Goal: Contribute content

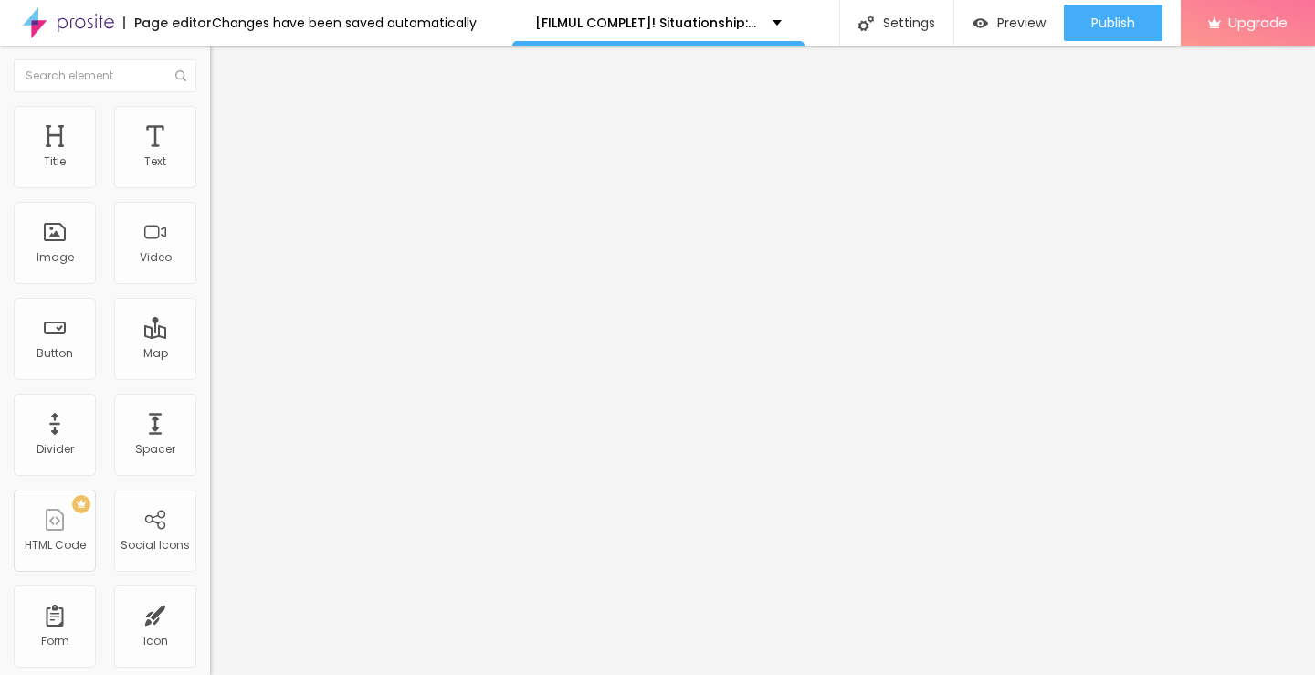
click at [210, 157] on span "Add image" at bounding box center [247, 150] width 75 height 16
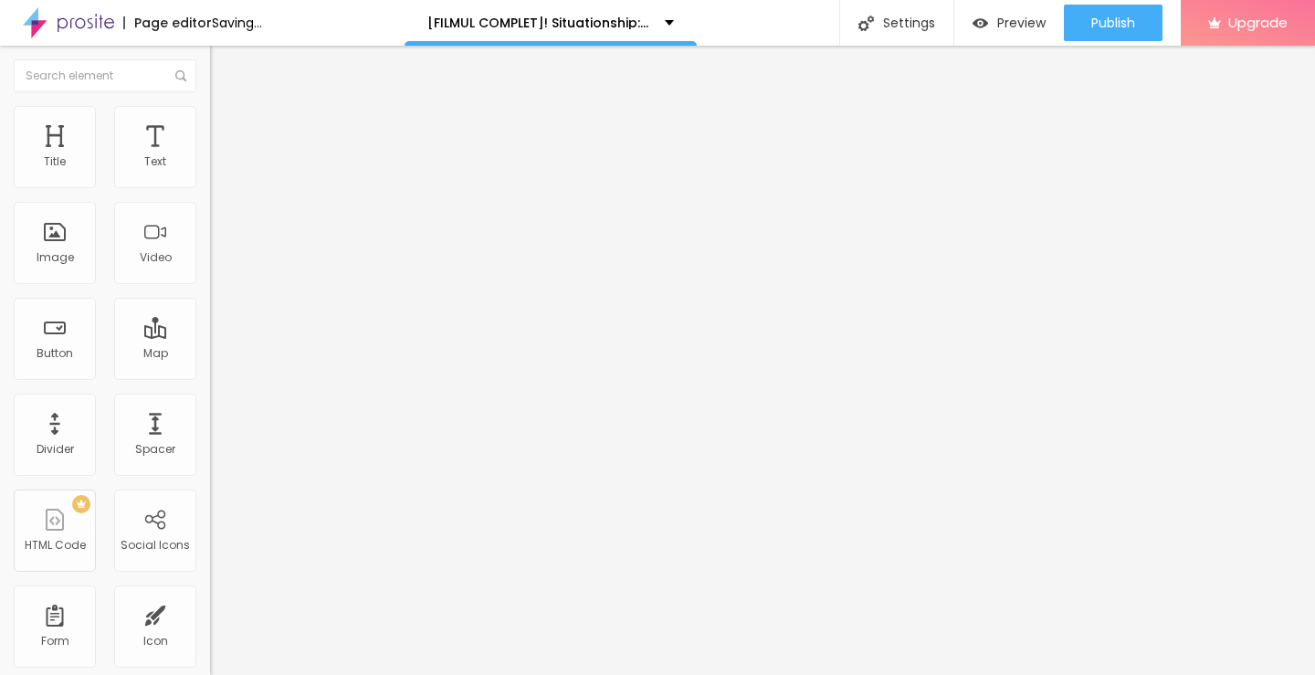
click at [210, 374] on input "https://" at bounding box center [319, 365] width 219 height 18
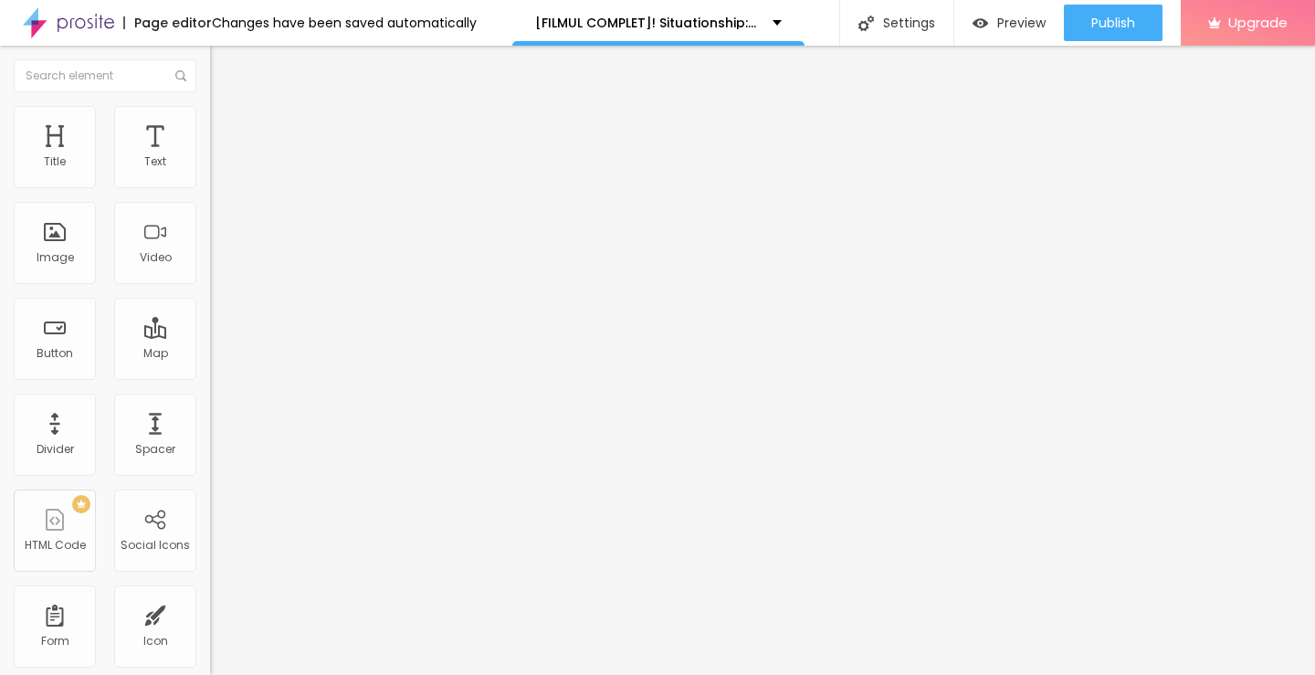
type input "https://[URL][DOMAIN_NAME]"
click at [210, 374] on input "https://[URL][DOMAIN_NAME]" at bounding box center [319, 365] width 219 height 18
click at [210, 286] on span "Original" at bounding box center [232, 278] width 44 height 16
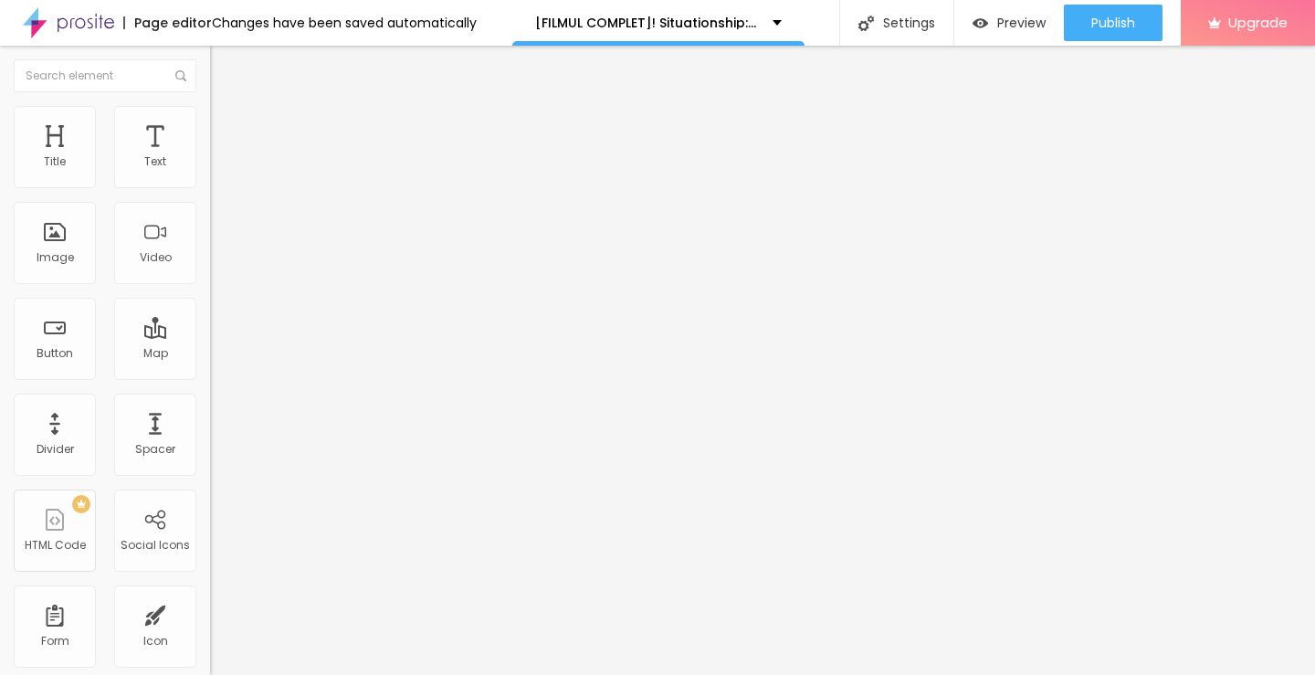
click at [210, 297] on span "Cinema" at bounding box center [233, 289] width 46 height 16
click at [210, 336] on span "Original" at bounding box center [232, 329] width 44 height 16
click at [224, 70] on img "button" at bounding box center [231, 66] width 15 height 15
click at [54, 161] on div "Title" at bounding box center [55, 161] width 22 height 13
click at [210, 173] on span "Heading 2" at bounding box center [251, 161] width 82 height 23
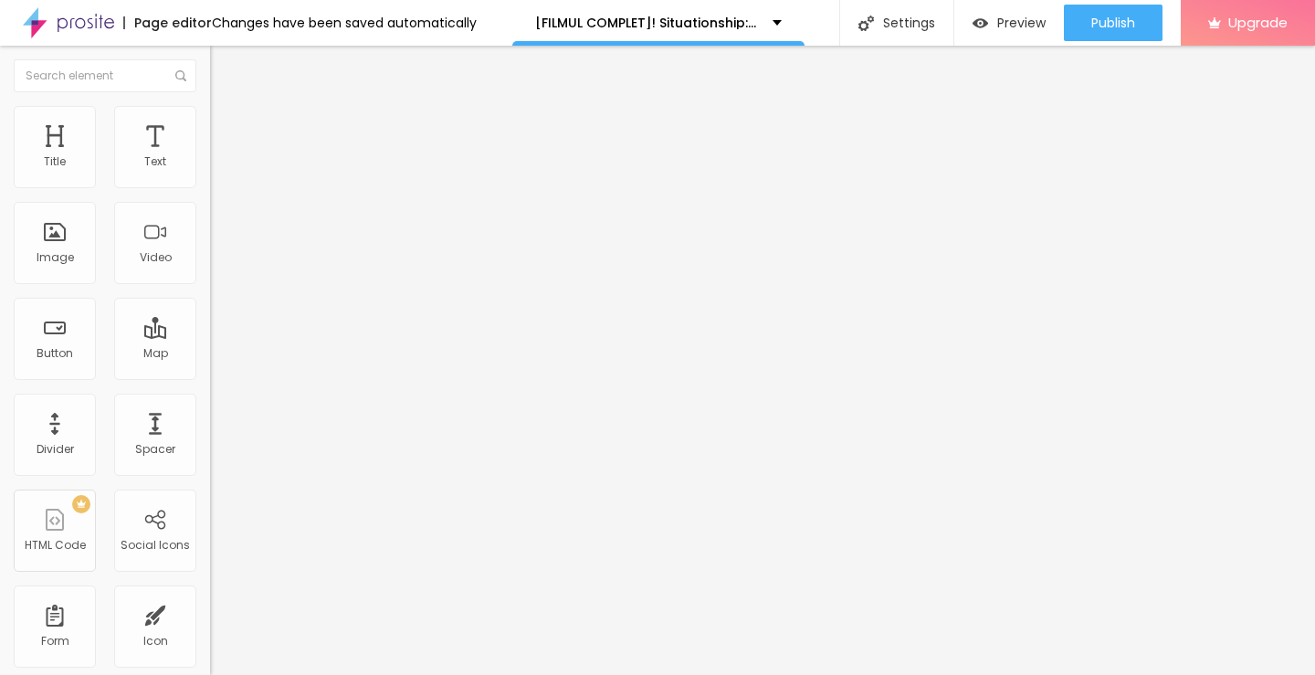
click at [224, 68] on img "button" at bounding box center [231, 66] width 15 height 15
click at [210, 172] on input "Click me" at bounding box center [319, 162] width 219 height 18
paste input "Vezi film acum »▶️ Situationship: Combinatii, nu relatii (2025) film complet on…"
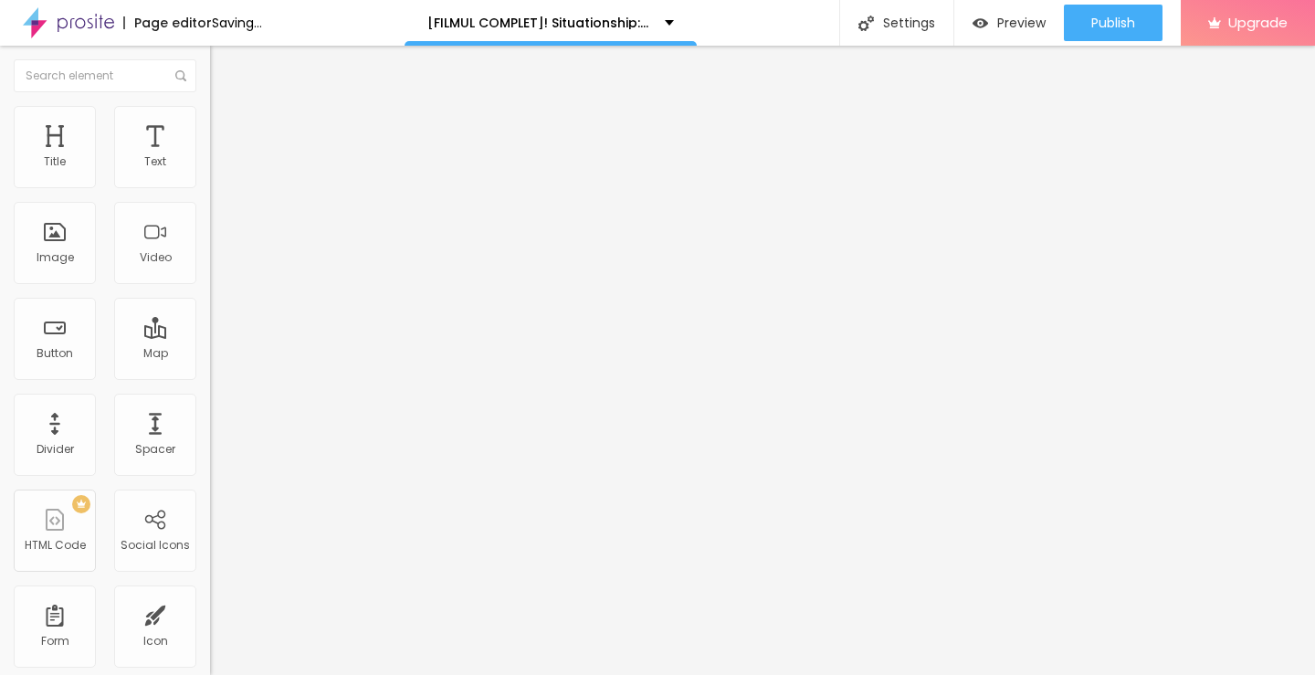
type input "Vezi film acum »▶️ Situationship: Combinatii, nu relatii (2025) film complet on…"
click at [210, 376] on input "https://" at bounding box center [319, 367] width 219 height 18
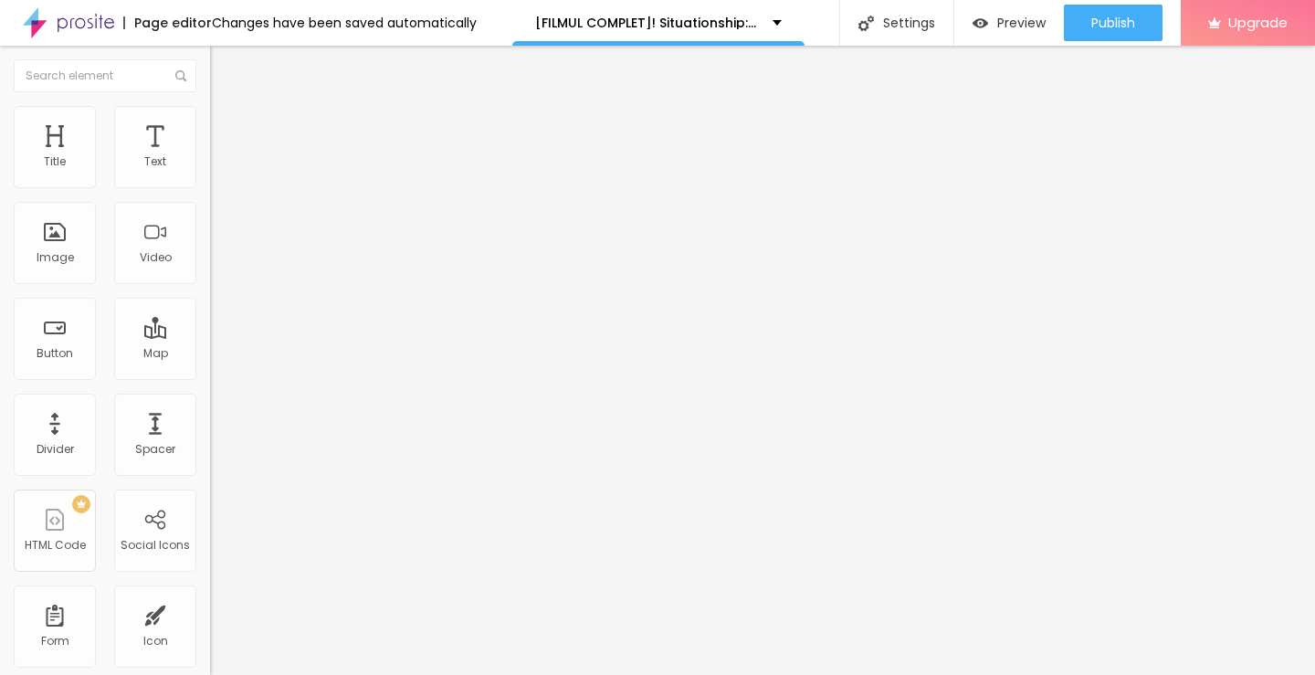
type input "https://https://streamzy.fun/ro/movie/1548781/situationship-albobe"
click at [210, 218] on img at bounding box center [216, 212] width 13 height 13
click at [210, 69] on button "Edit Button" at bounding box center [315, 67] width 210 height 42
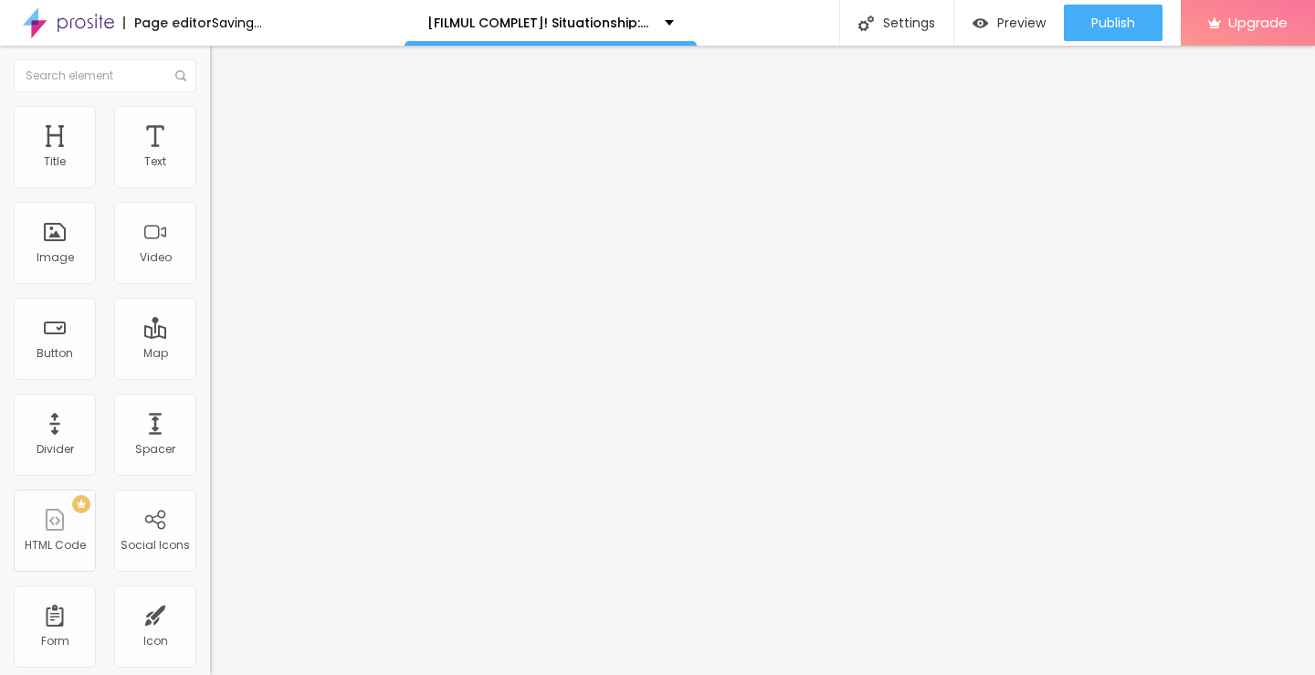
click at [210, 172] on input "Click me" at bounding box center [319, 162] width 219 height 18
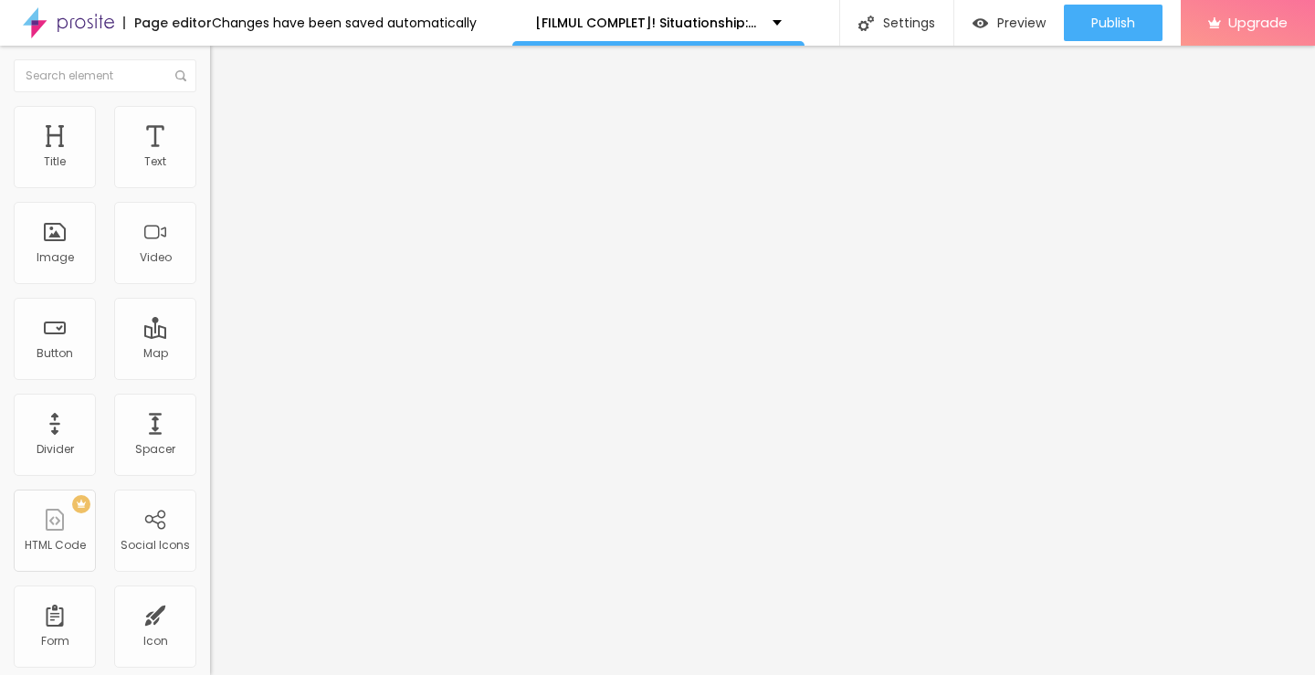
paste input "Descarcă filmul complet »▶️ Situationship: Combinatii, nu relatii (2025) Film c…"
type input "Descarcă filmul complet »▶️ Situationship: Combinatii, nu relatii (2025) Film c…"
click at [210, 376] on input "https://" at bounding box center [319, 367] width 219 height 18
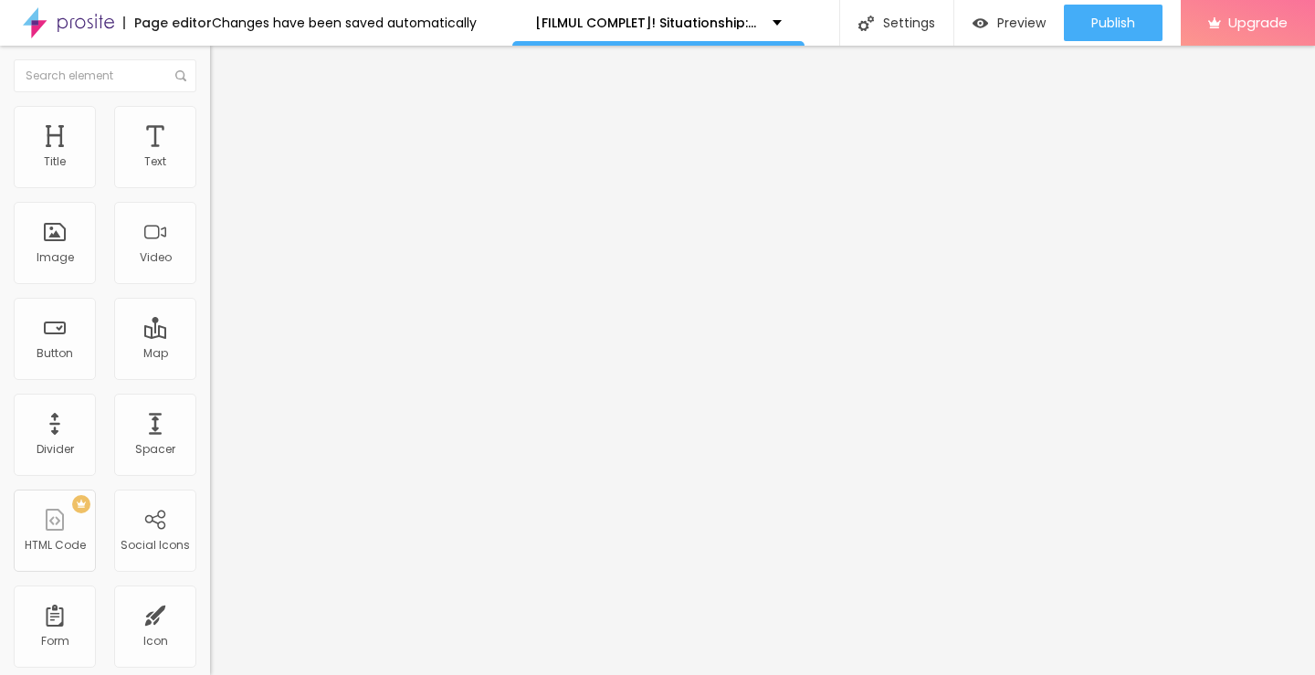
type input "https://https://streamzy.fun/ro/movie/1548781/situationship-albobe"
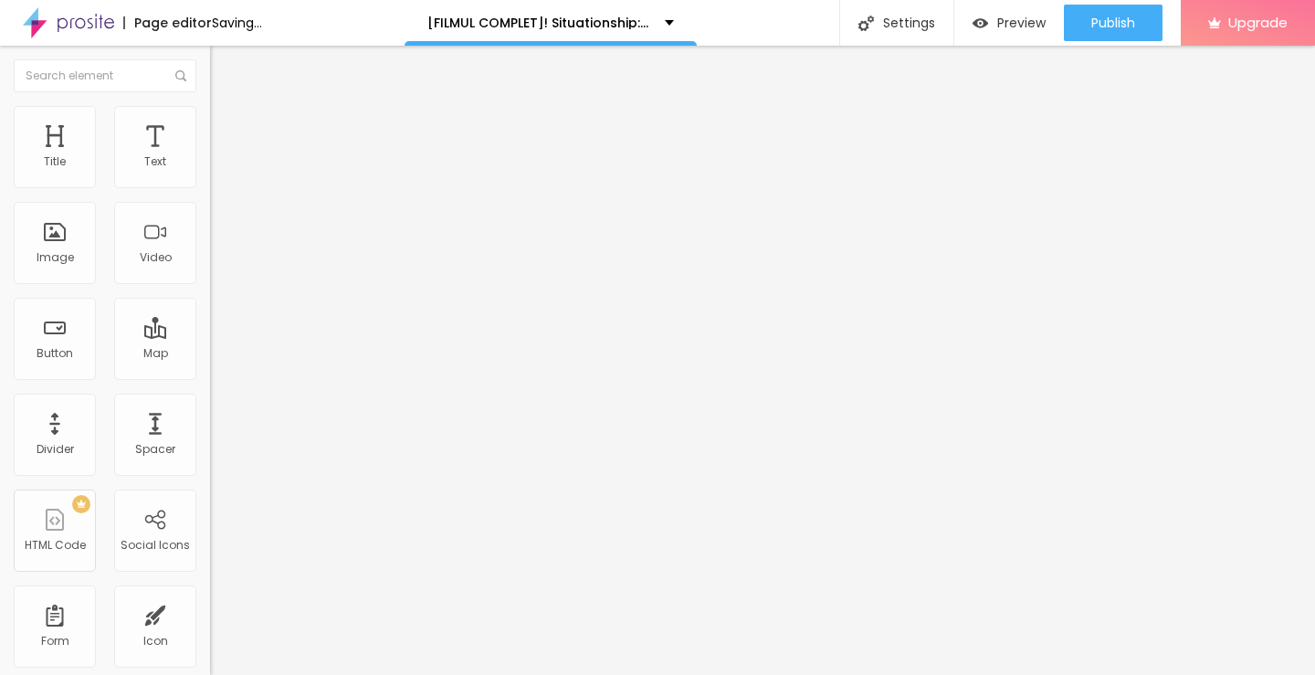
click at [210, 218] on img at bounding box center [216, 212] width 13 height 13
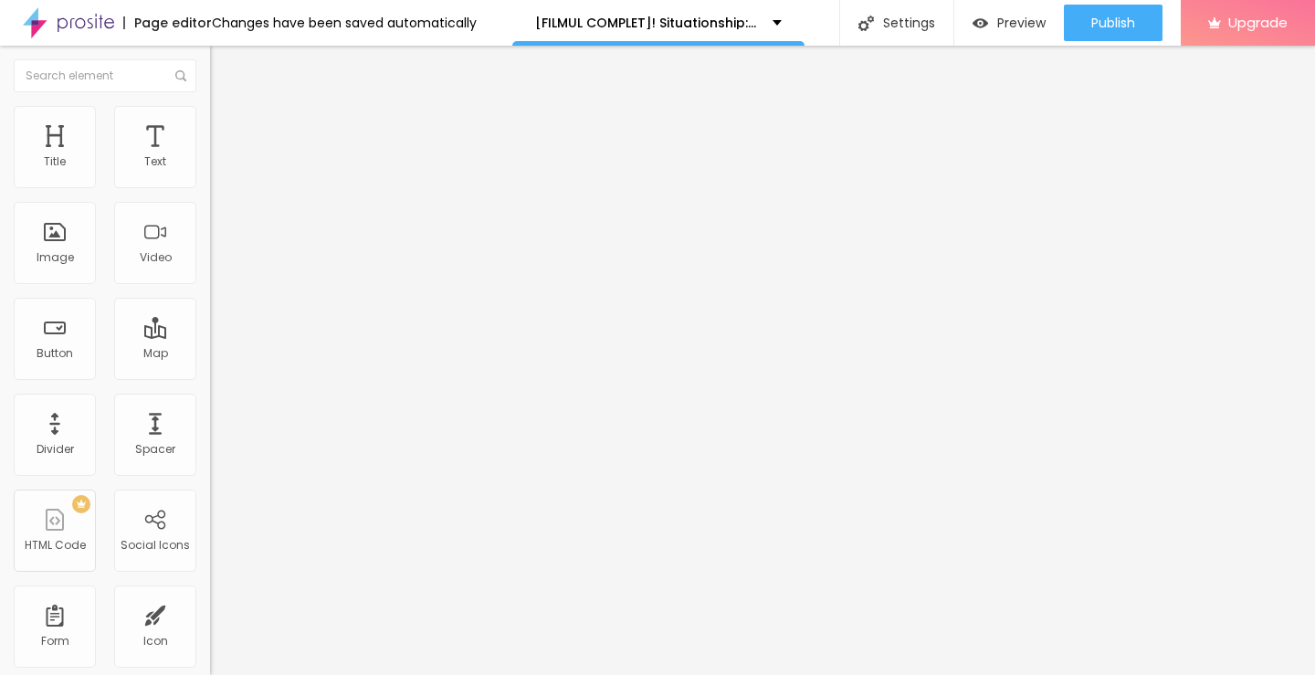
click at [210, 67] on button "Edit Button" at bounding box center [315, 67] width 210 height 42
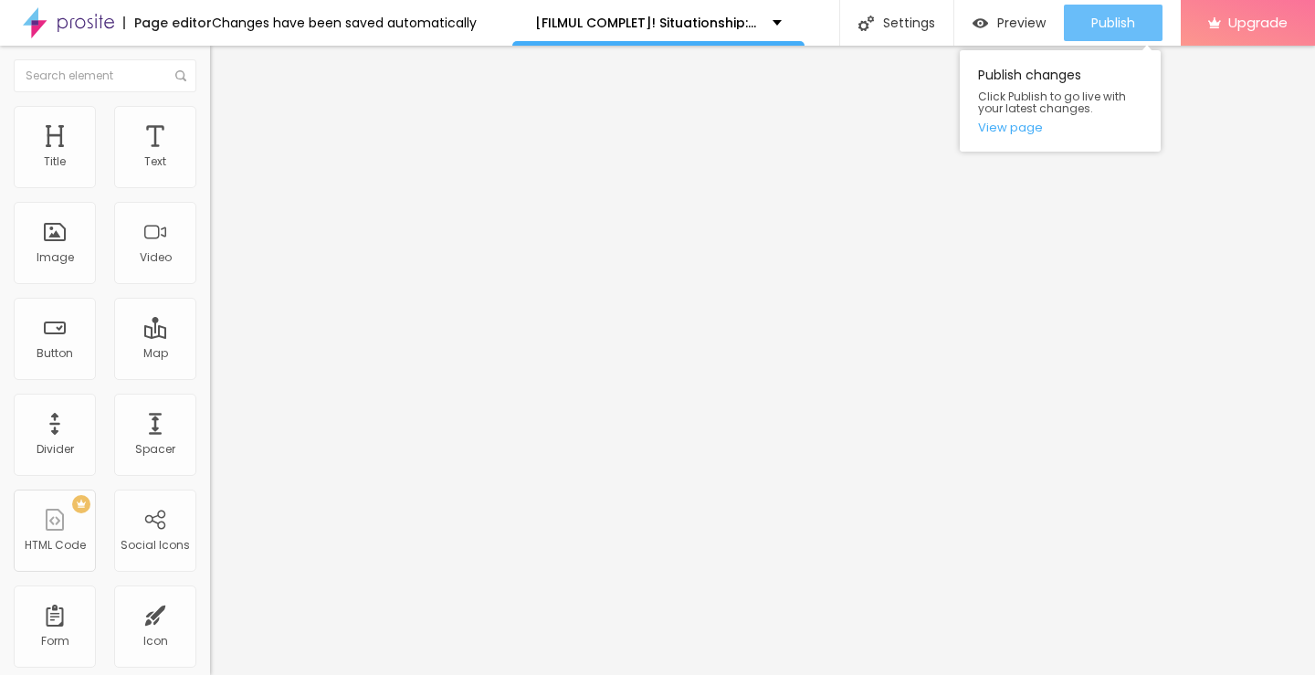
click at [1107, 20] on span "Publish" at bounding box center [1113, 23] width 44 height 15
click at [1017, 131] on link "View page" at bounding box center [1060, 127] width 164 height 12
